Goal: Task Accomplishment & Management: Use online tool/utility

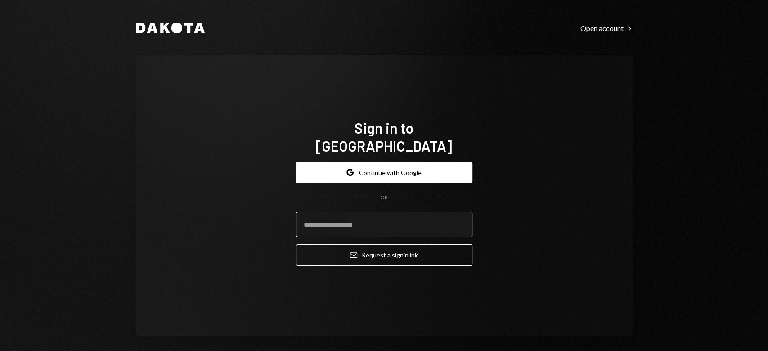
click at [354, 218] on input "email" at bounding box center [384, 224] width 176 height 25
type input "**********"
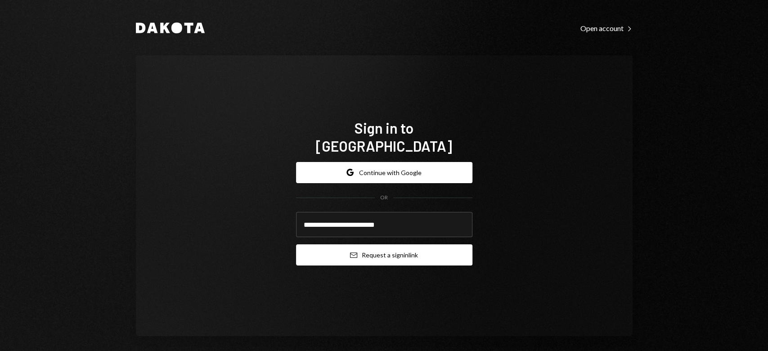
click at [347, 253] on button "Email Request a sign in link" at bounding box center [384, 254] width 176 height 21
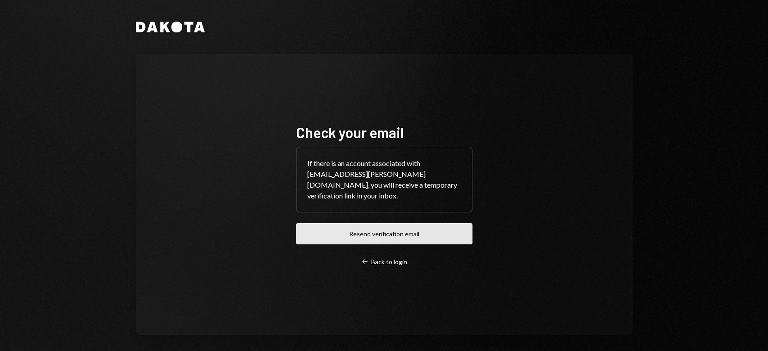
click at [349, 233] on button "Resend verification email" at bounding box center [384, 233] width 176 height 21
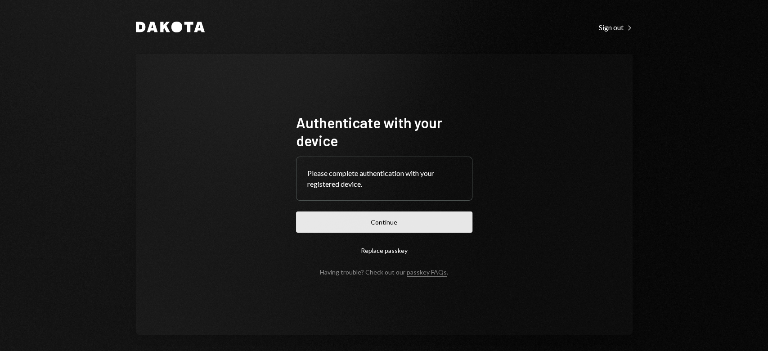
click at [348, 217] on button "Continue" at bounding box center [384, 221] width 176 height 21
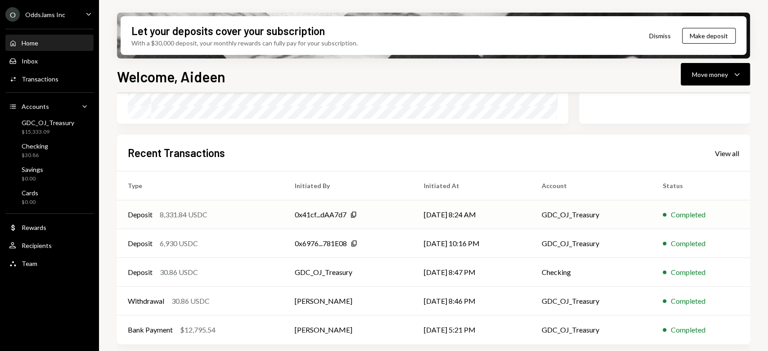
scroll to position [191, 0]
click at [41, 67] on div "Inbox Inbox" at bounding box center [49, 61] width 81 height 15
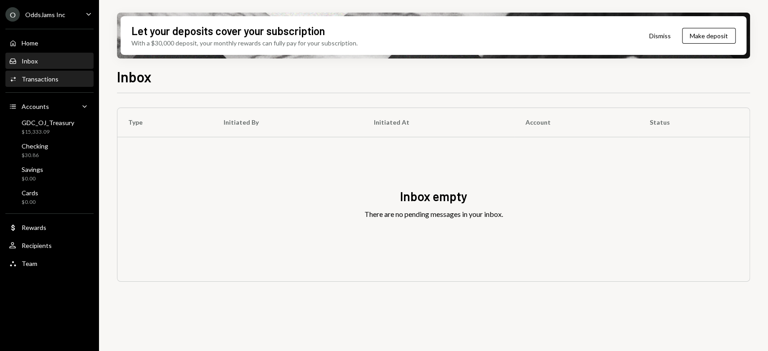
click at [41, 77] on div "Transactions" at bounding box center [40, 79] width 37 height 8
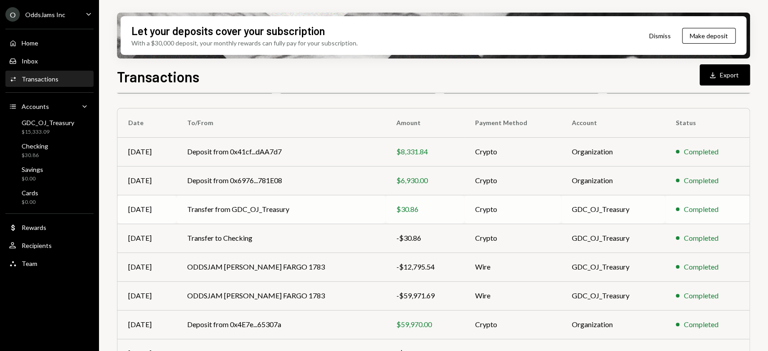
scroll to position [120, 0]
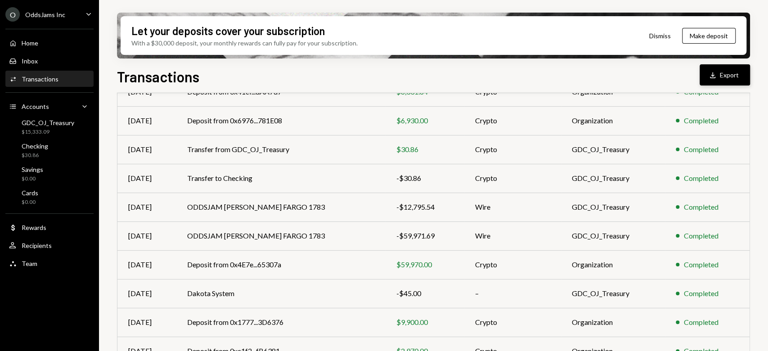
click at [706, 78] on button "Download Export" at bounding box center [724, 74] width 50 height 21
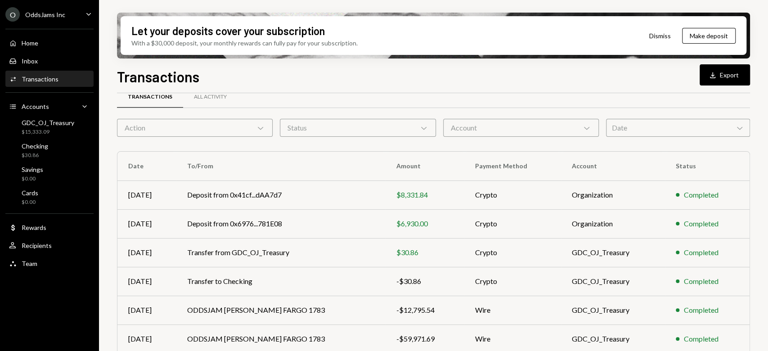
scroll to position [0, 0]
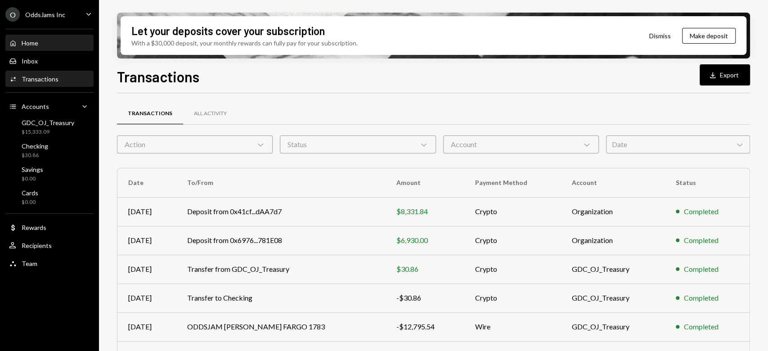
click at [39, 41] on div "Home Home" at bounding box center [49, 43] width 81 height 8
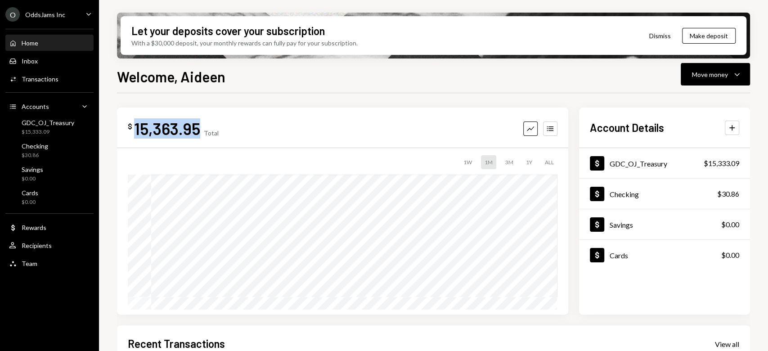
drag, startPoint x: 197, startPoint y: 129, endPoint x: 134, endPoint y: 130, distance: 62.1
click at [134, 130] on div "15,363.95" at bounding box center [167, 128] width 66 height 20
copy div "15,363.95"
